Goal: Information Seeking & Learning: Find specific fact

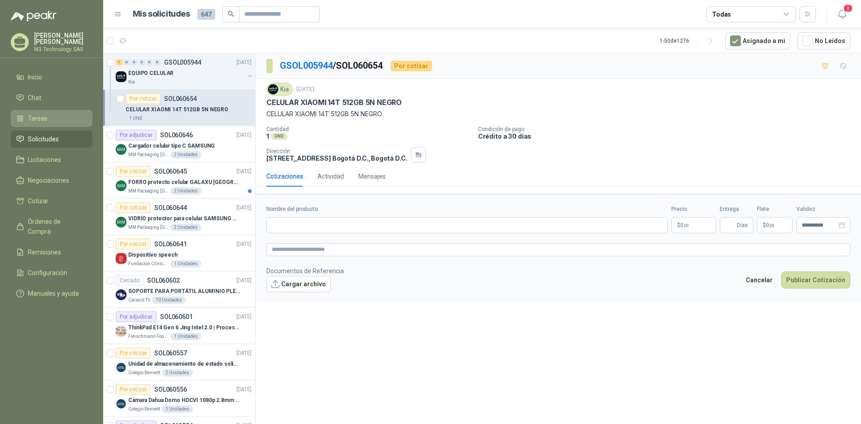
click at [48, 116] on li "Tareas" at bounding box center [51, 118] width 71 height 10
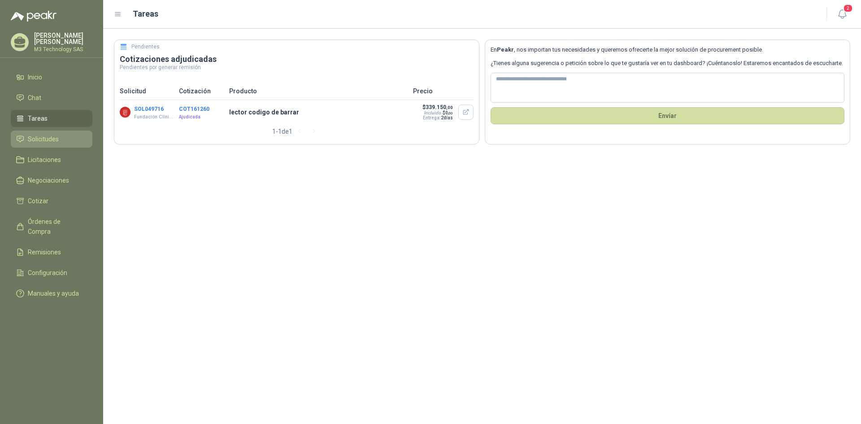
click at [54, 138] on span "Solicitudes" at bounding box center [43, 139] width 31 height 10
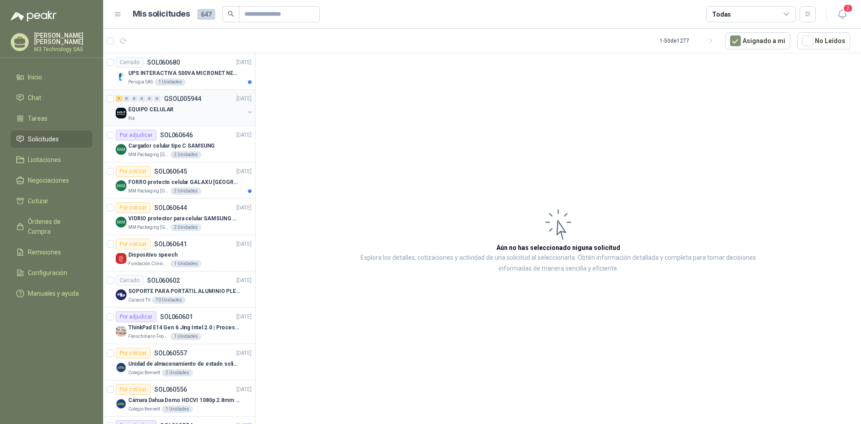
click at [199, 119] on div "Kia" at bounding box center [186, 118] width 116 height 7
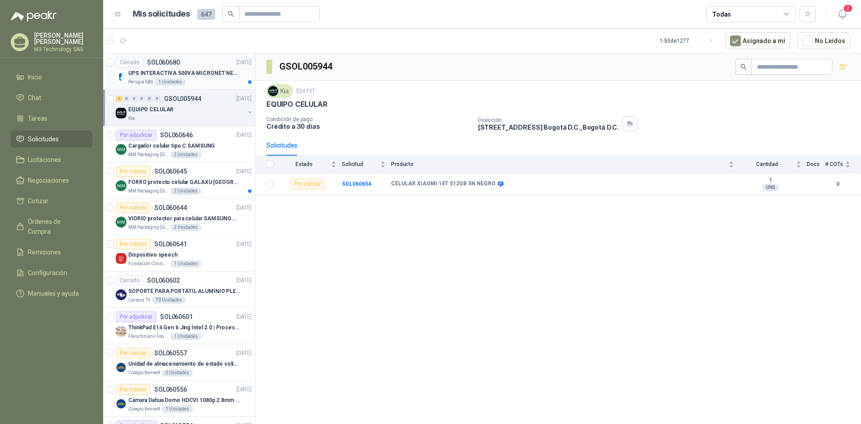
click at [207, 82] on div "Perugia SAS 1 Unidades" at bounding box center [189, 81] width 123 height 7
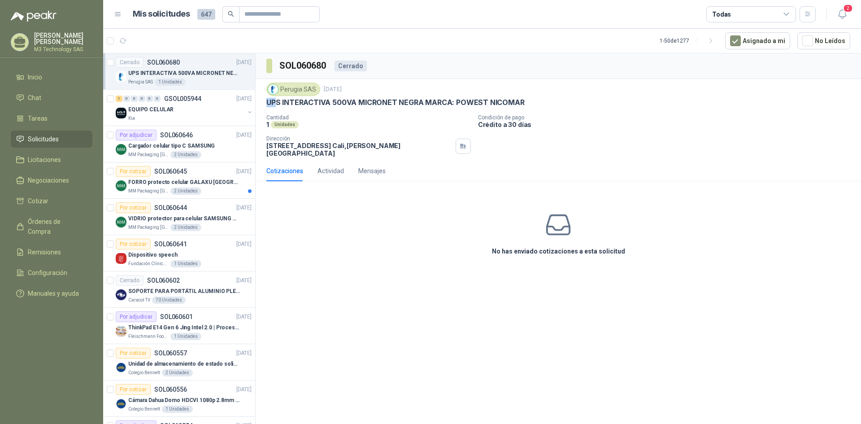
drag, startPoint x: 265, startPoint y: 99, endPoint x: 286, endPoint y: 98, distance: 20.2
click at [281, 99] on div "Perugia SAS [DATE] UPS INTERACTIVA 500VA MICRONET NEGRA MARCA: POWEST NICOMAR C…" at bounding box center [557, 120] width 605 height 82
drag, startPoint x: 286, startPoint y: 98, endPoint x: 520, endPoint y: 102, distance: 234.9
click at [521, 102] on div "UPS INTERACTIVA 500VA MICRONET NEGRA MARCA: POWEST NICOMAR" at bounding box center [558, 102] width 584 height 9
click at [588, 90] on div "Perugia SAS [DATE]" at bounding box center [558, 88] width 584 height 13
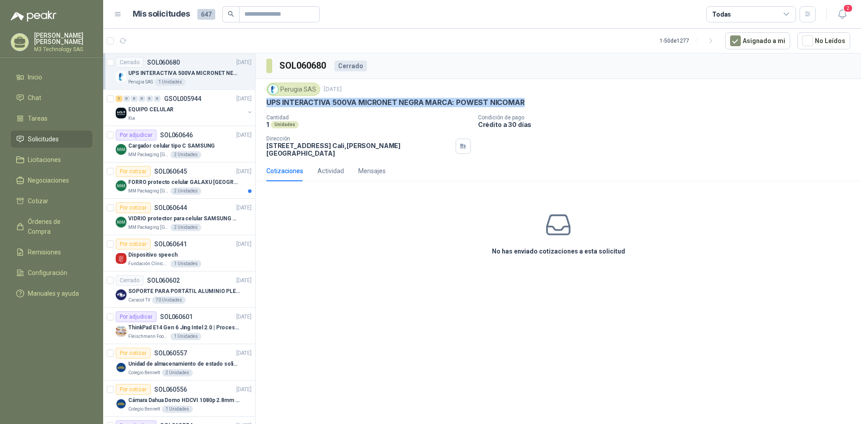
drag, startPoint x: 266, startPoint y: 102, endPoint x: 528, endPoint y: 106, distance: 262.2
click at [527, 106] on div "Perugia SAS [DATE] UPS INTERACTIVA 500VA MICRONET NEGRA MARCA: POWEST NICOMAR C…" at bounding box center [557, 120] width 605 height 82
copy p "UPS INTERACTIVA 500VA MICRONET NEGRA MARCA: POWEST NICOMAR"
